Goal: Information Seeking & Learning: Learn about a topic

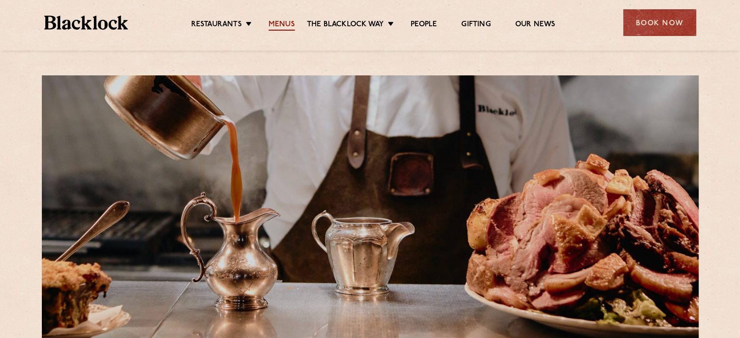
click at [281, 23] on link "Menus" at bounding box center [282, 25] width 26 height 11
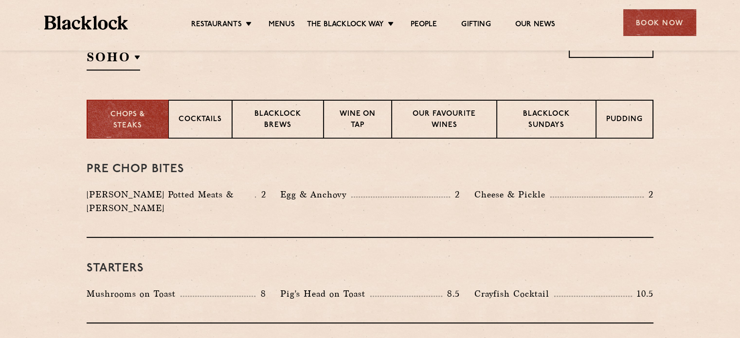
scroll to position [377, 0]
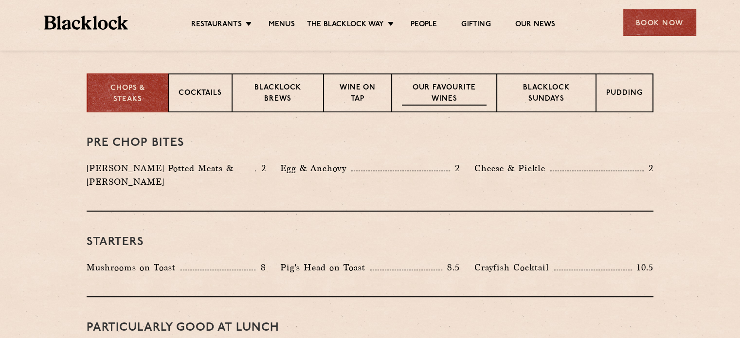
click at [433, 96] on p "Our favourite wines" at bounding box center [444, 94] width 84 height 23
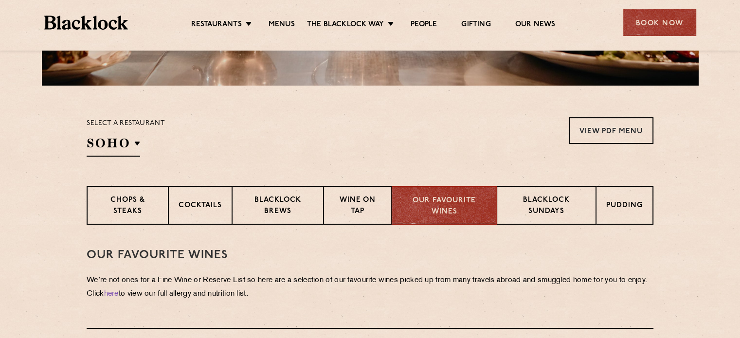
scroll to position [276, 0]
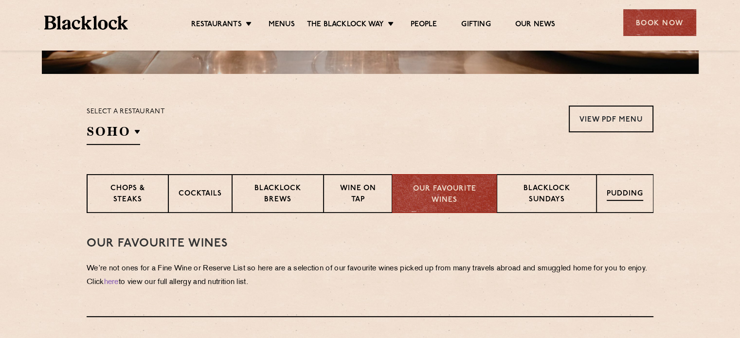
click at [615, 186] on div "Pudding" at bounding box center [625, 193] width 57 height 39
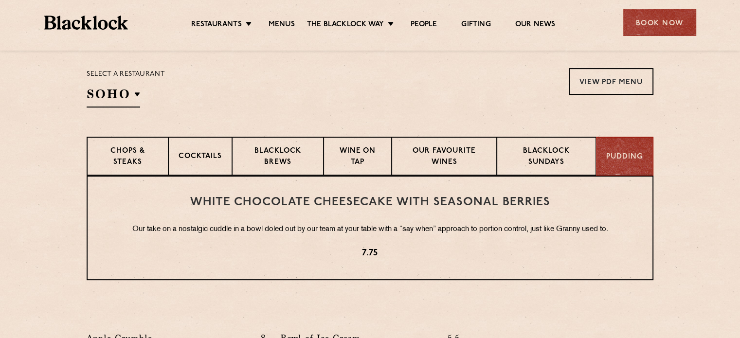
scroll to position [312, 0]
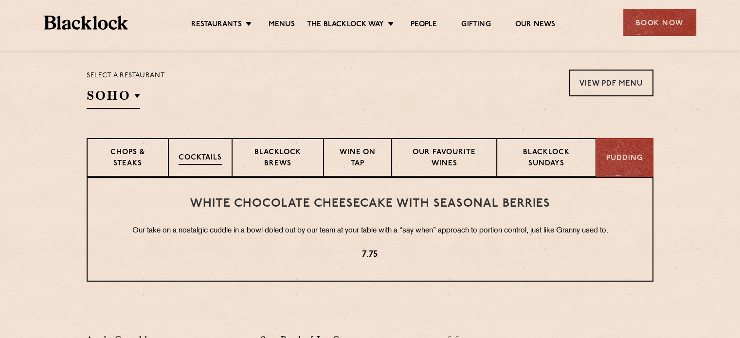
click at [200, 156] on p "Cocktails" at bounding box center [200, 159] width 43 height 12
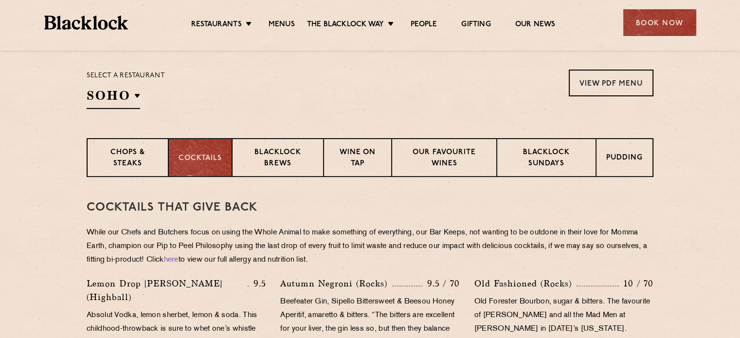
scroll to position [316, 0]
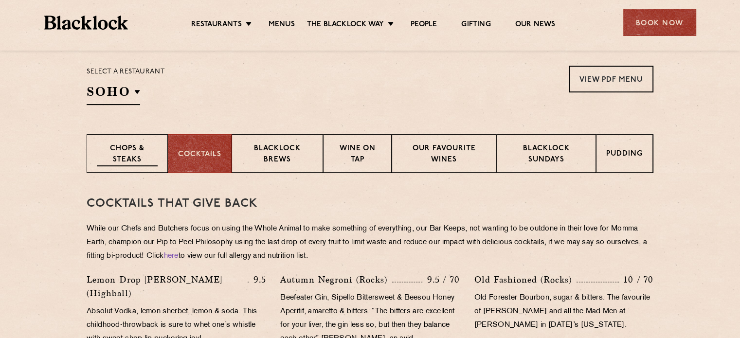
click at [146, 156] on p "Chops & Steaks" at bounding box center [127, 155] width 61 height 23
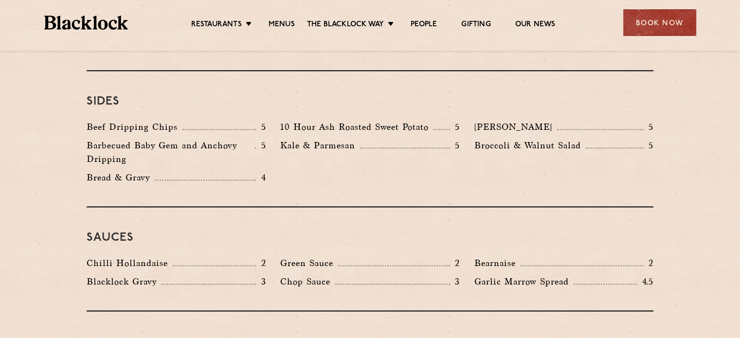
scroll to position [1484, 0]
